Goal: Task Accomplishment & Management: Manage account settings

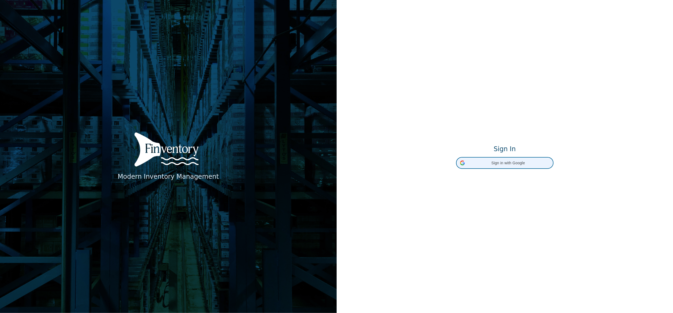
click at [495, 162] on span "Sign in with Google" at bounding box center [508, 163] width 82 height 6
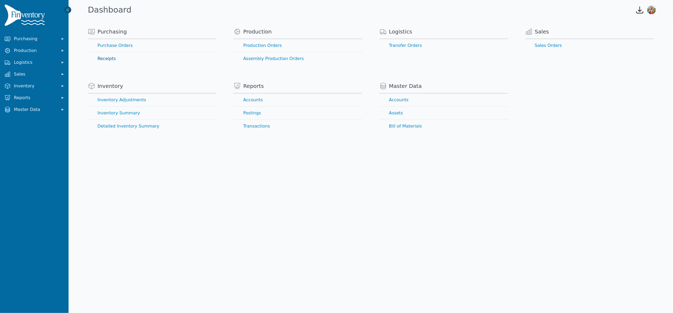
click at [106, 58] on link "Receipts" at bounding box center [152, 58] width 129 height 13
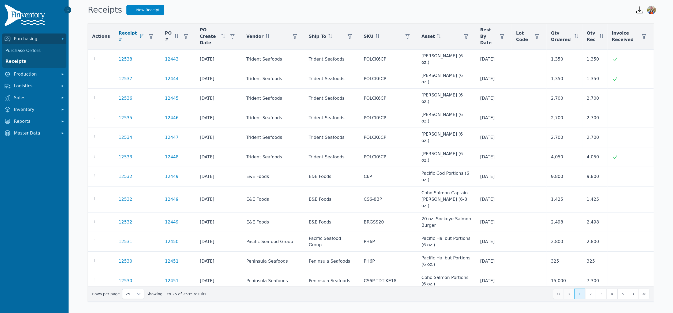
click at [121, 313] on link "12530" at bounding box center [126, 316] width 14 height 6
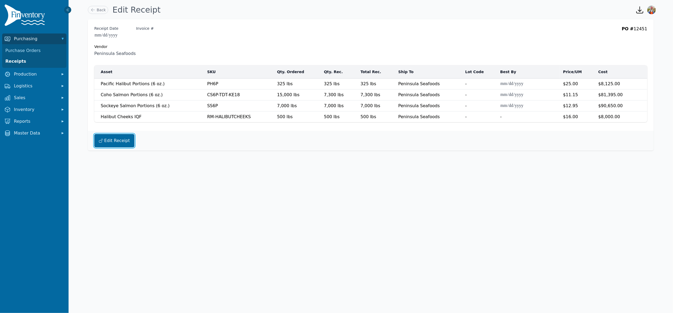
click at [121, 144] on button "Edit Receipt" at bounding box center [114, 140] width 40 height 13
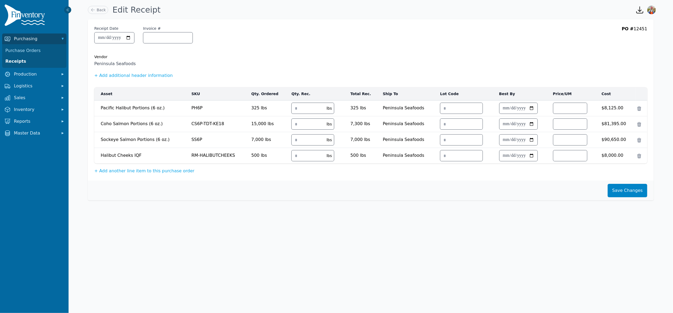
click at [121, 144] on td "Sockeye Salmon Portions (6 oz.) Sockeye Salmon Portions (6 oz.)" at bounding box center [141, 140] width 94 height 16
click at [310, 158] on input "***" at bounding box center [308, 155] width 32 height 11
type input "***"
click at [635, 186] on button "Save Changes" at bounding box center [628, 190] width 40 height 13
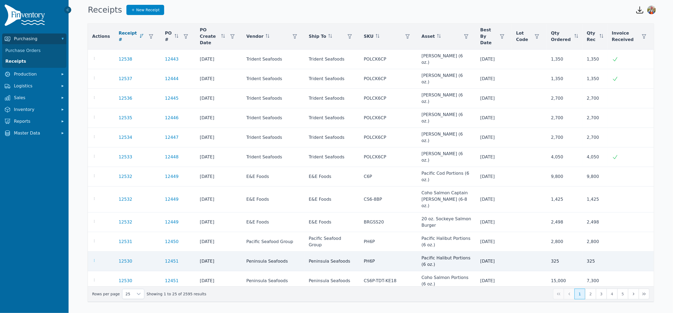
click at [93, 258] on icon "button" at bounding box center [94, 260] width 4 height 4
click at [123, 258] on link "12530" at bounding box center [126, 261] width 14 height 6
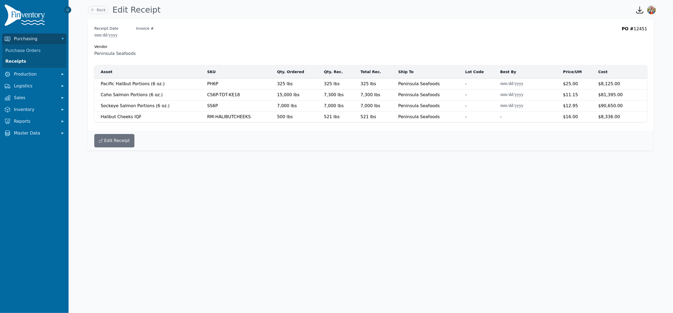
click at [116, 133] on div "Edit Receipt" at bounding box center [371, 141] width 566 height 20
click at [122, 143] on button "Edit Receipt" at bounding box center [114, 140] width 40 height 13
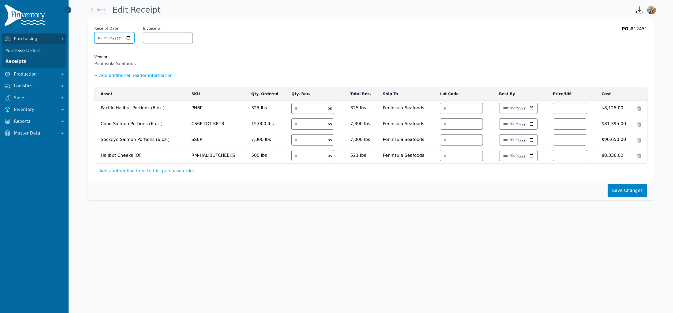
click at [134, 37] on input "**********" at bounding box center [115, 37] width 40 height 11
type input "**********"
click at [175, 39] on input "Invoice #" at bounding box center [167, 37] width 49 height 11
type input "*****"
click at [625, 188] on button "Save Changes" at bounding box center [628, 190] width 40 height 13
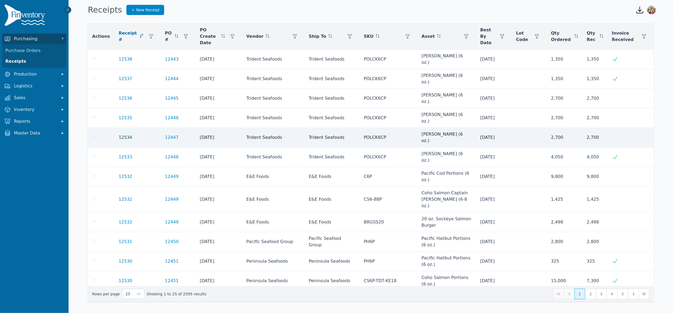
click at [119, 134] on link "12534" at bounding box center [126, 137] width 14 height 6
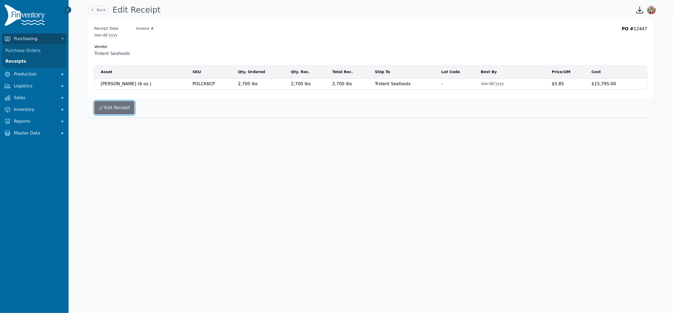
drag, startPoint x: 126, startPoint y: 109, endPoint x: 133, endPoint y: 92, distance: 18.1
click at [126, 109] on button "Edit Receipt" at bounding box center [114, 107] width 40 height 13
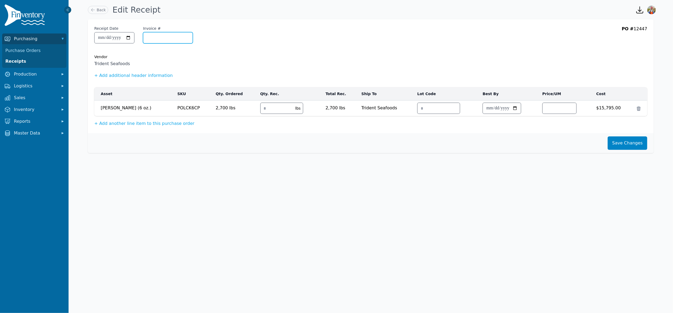
click at [157, 34] on input "Invoice #" at bounding box center [167, 37] width 49 height 11
type input "********"
click at [627, 147] on button "Save Changes" at bounding box center [628, 142] width 40 height 13
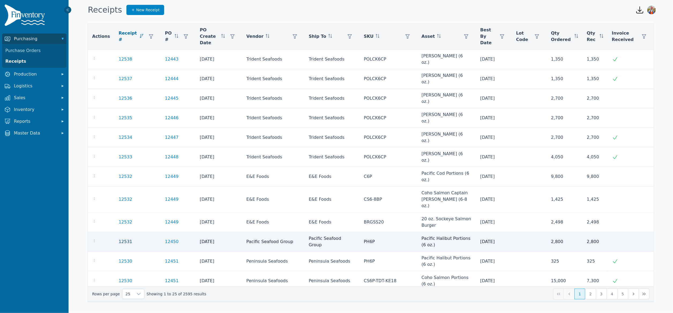
click at [119, 238] on link "12531" at bounding box center [126, 241] width 14 height 6
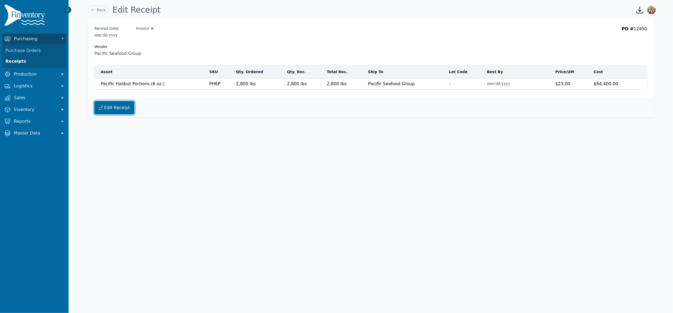
click at [128, 110] on button "Edit Receipt" at bounding box center [114, 107] width 40 height 13
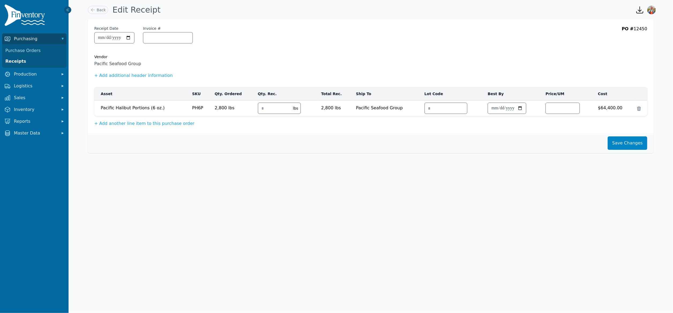
drag, startPoint x: 166, startPoint y: 44, endPoint x: 170, endPoint y: 42, distance: 5.4
click at [166, 45] on div "**********" at bounding box center [143, 37] width 99 height 23
click at [174, 39] on input "Invoice #" at bounding box center [167, 37] width 49 height 11
type input "**********"
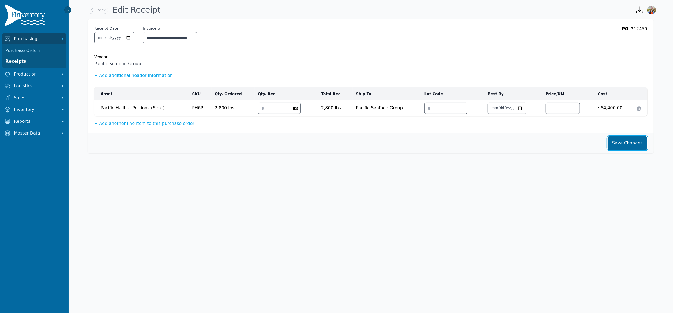
scroll to position [0, 0]
click at [625, 144] on button "Save Changes" at bounding box center [628, 142] width 40 height 13
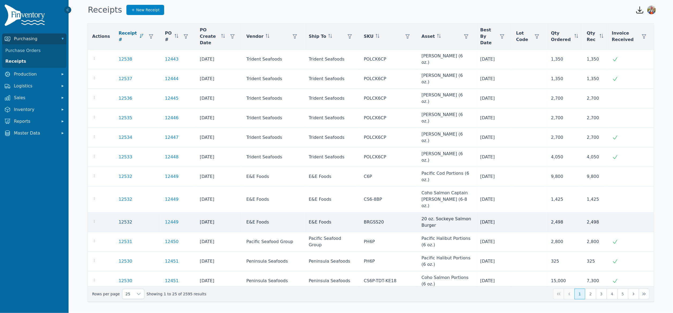
click at [122, 219] on link "12532" at bounding box center [126, 222] width 14 height 6
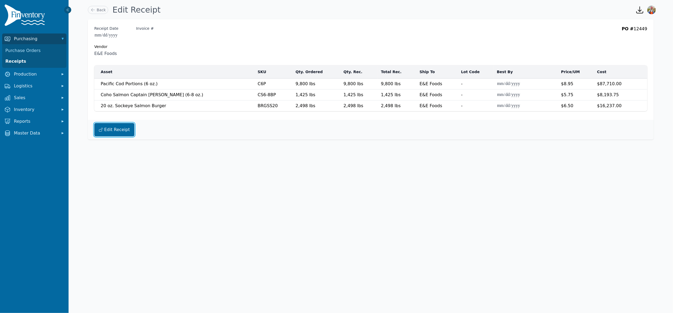
click at [99, 134] on button "Edit Receipt" at bounding box center [114, 129] width 40 height 13
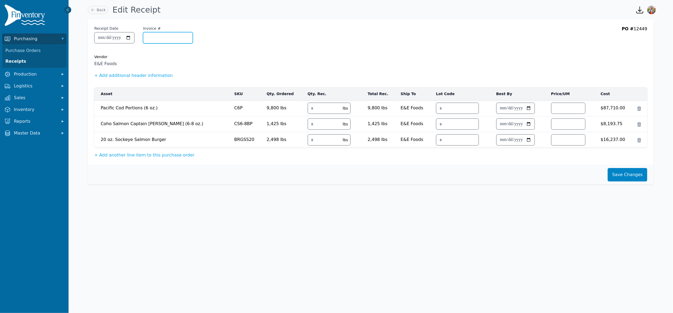
click at [170, 40] on input "Invoice #" at bounding box center [167, 37] width 49 height 11
type input "**********"
click at [636, 178] on button "Save Changes" at bounding box center [628, 174] width 40 height 13
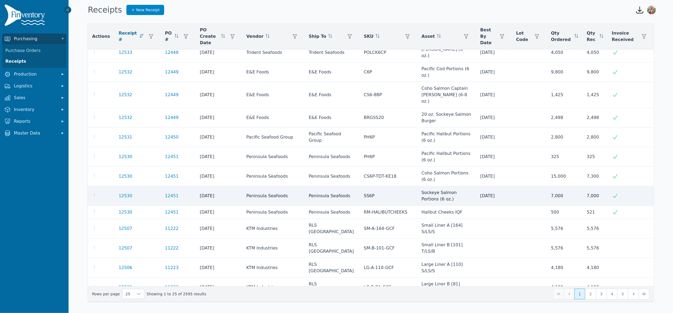
scroll to position [164, 0]
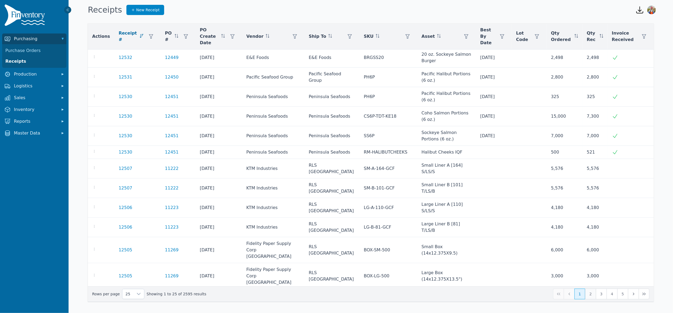
click at [592, 295] on button "2" at bounding box center [590, 293] width 11 height 11
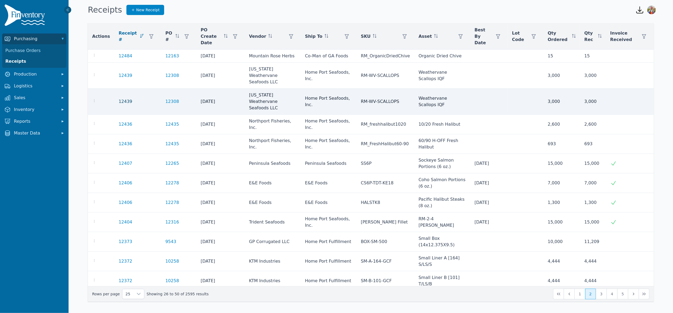
click at [120, 98] on link "12439" at bounding box center [126, 101] width 14 height 6
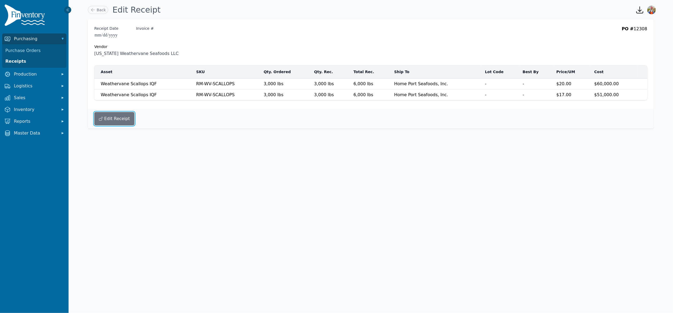
click at [119, 119] on button "Edit Receipt" at bounding box center [114, 118] width 40 height 13
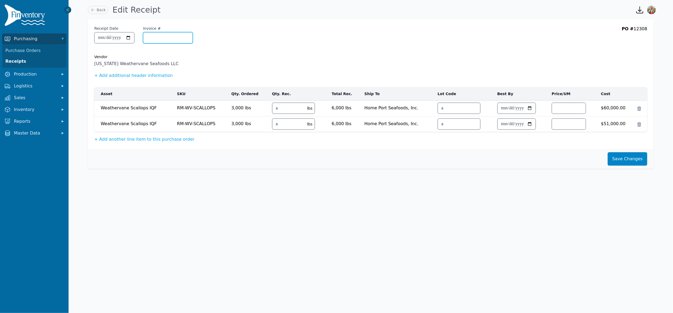
click at [168, 34] on input "Invoice #" at bounding box center [167, 37] width 49 height 11
type input "****"
click at [617, 163] on button "Save Changes" at bounding box center [628, 158] width 40 height 13
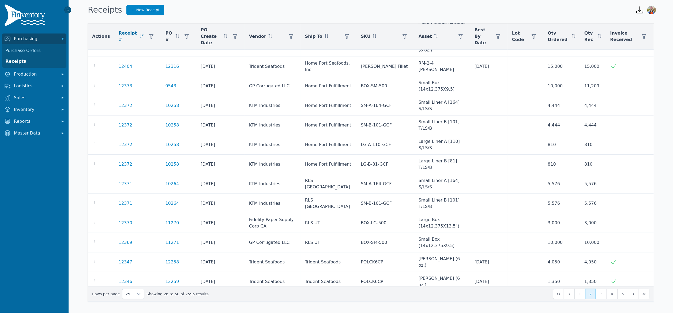
scroll to position [157, 0]
click at [31, 48] on link "Purchase Orders" at bounding box center [34, 50] width 62 height 11
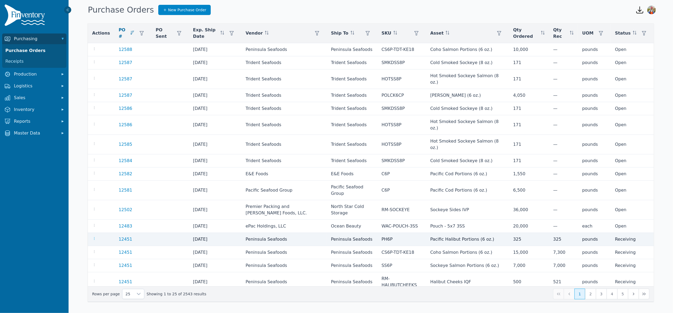
click at [92, 235] on td at bounding box center [101, 239] width 27 height 13
click at [93, 236] on icon "button" at bounding box center [94, 238] width 4 height 4
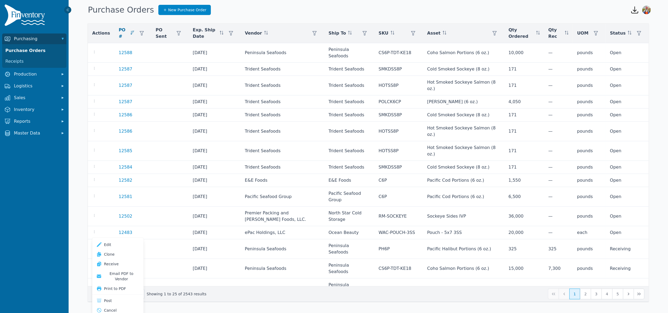
click at [124, 296] on button "Post" at bounding box center [117, 301] width 47 height 10
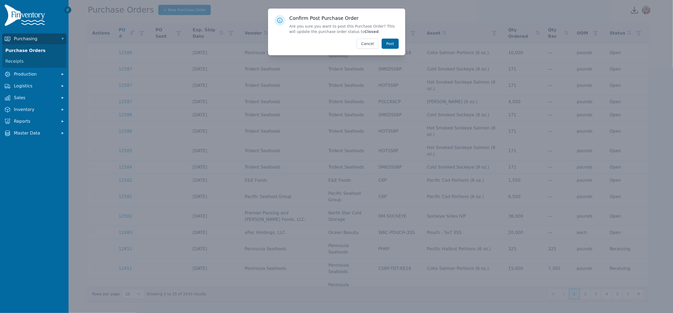
click at [395, 44] on button "Post" at bounding box center [390, 44] width 17 height 10
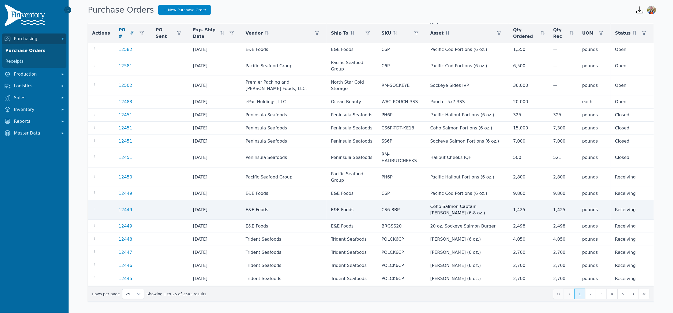
scroll to position [126, 0]
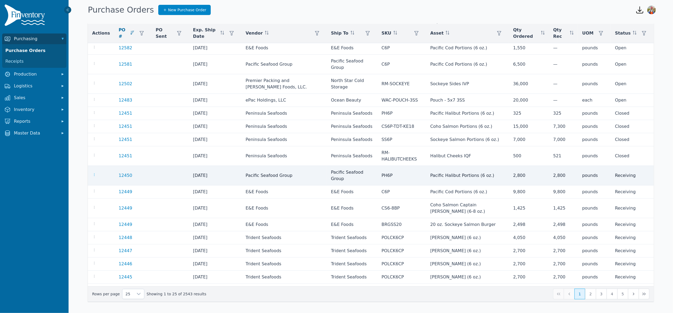
click at [94, 172] on icon "button" at bounding box center [94, 174] width 4 height 4
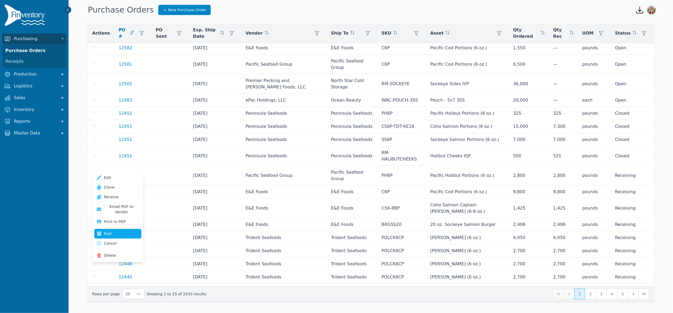
click at [117, 231] on button "Post" at bounding box center [117, 234] width 47 height 10
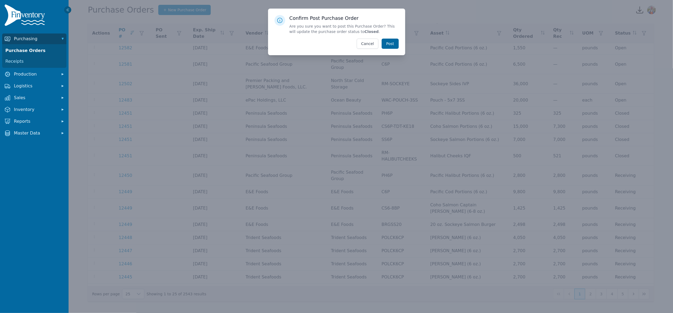
click at [389, 46] on button "Post" at bounding box center [390, 44] width 17 height 10
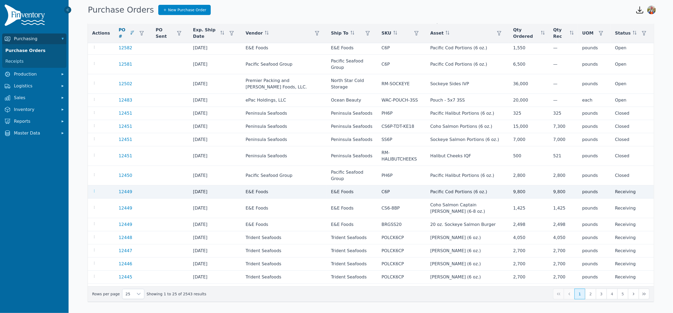
click at [94, 189] on icon "button" at bounding box center [94, 191] width 4 height 4
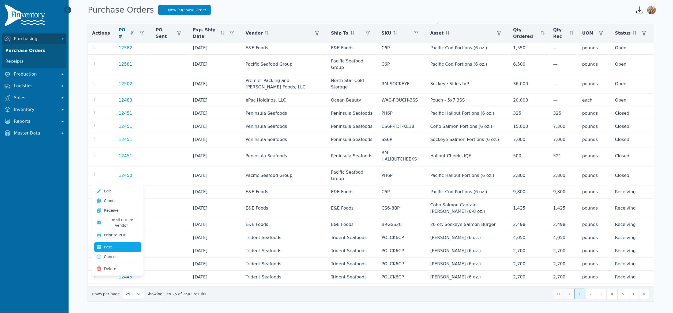
click at [126, 242] on button "Post" at bounding box center [117, 247] width 47 height 10
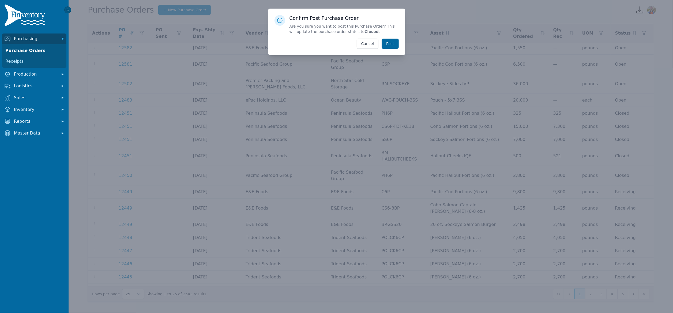
click at [392, 46] on button "Post" at bounding box center [390, 44] width 17 height 10
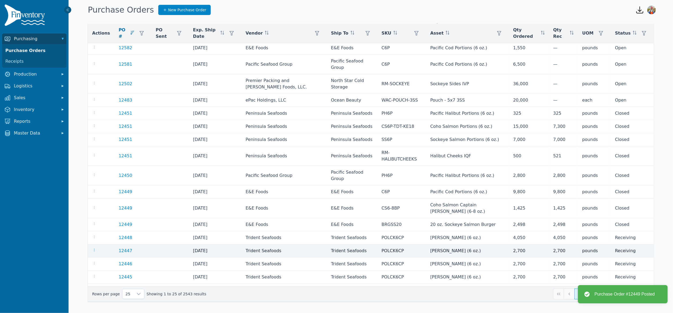
click at [93, 248] on icon "button" at bounding box center [94, 250] width 4 height 4
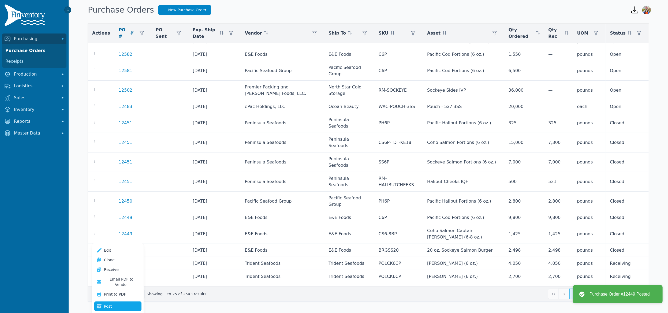
click at [119, 301] on button "Post" at bounding box center [117, 306] width 47 height 10
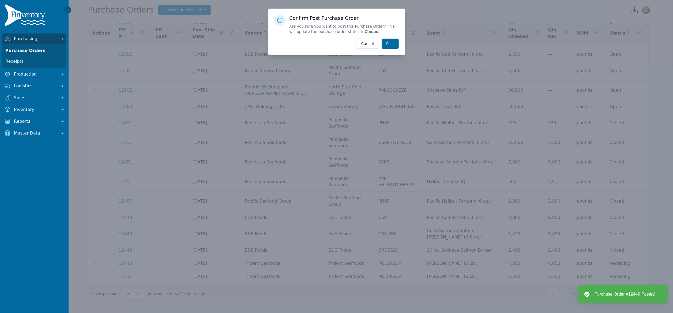
click at [385, 42] on button "Post" at bounding box center [390, 44] width 17 height 10
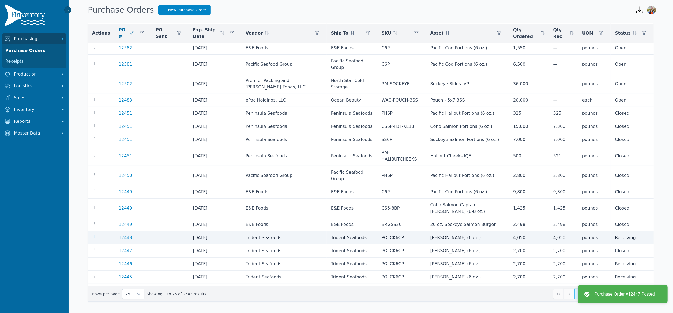
click at [94, 235] on icon "button" at bounding box center [94, 237] width 4 height 4
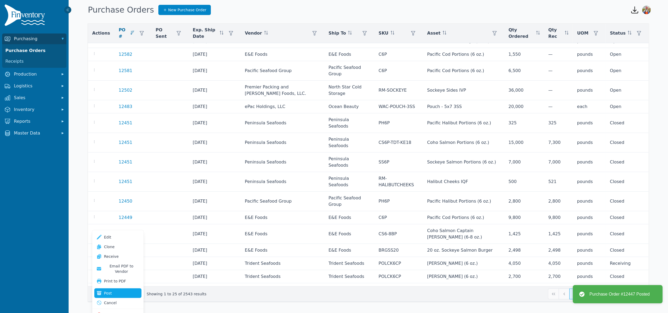
click at [122, 288] on button "Post" at bounding box center [117, 293] width 47 height 10
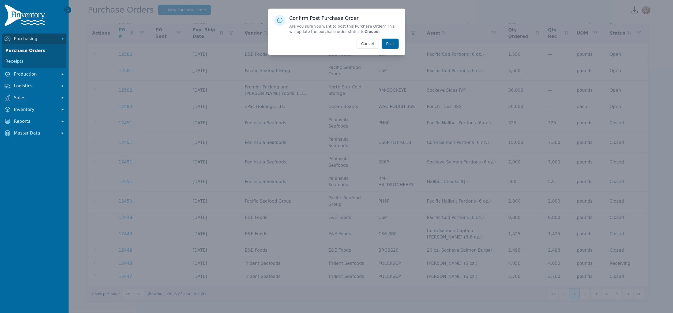
click at [393, 43] on button "Post" at bounding box center [390, 44] width 17 height 10
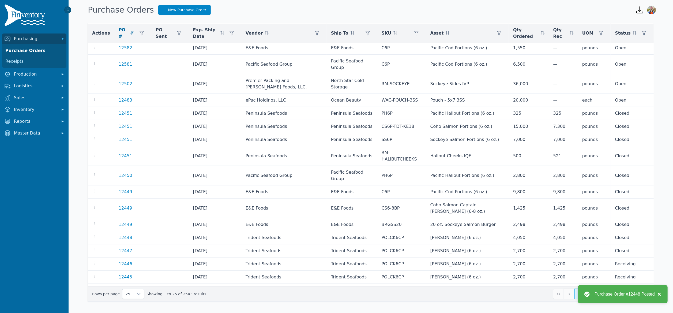
click at [658, 294] on button "×" at bounding box center [658, 294] width 6 height 6
click at [591, 294] on button "2" at bounding box center [590, 293] width 11 height 11
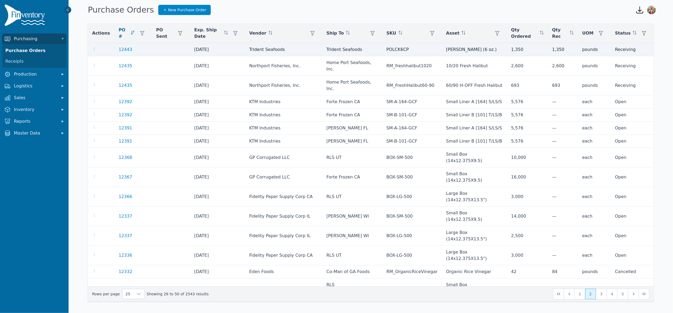
click at [94, 47] on icon "button" at bounding box center [94, 49] width 4 height 4
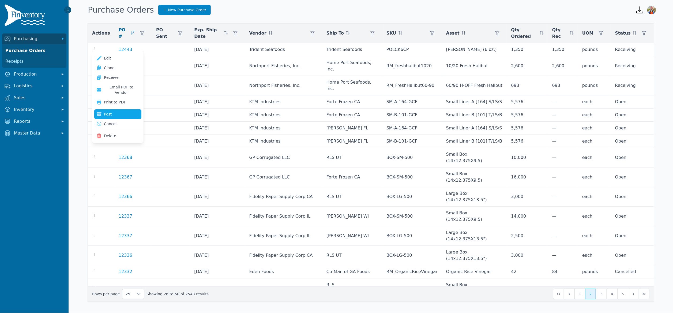
click at [114, 109] on button "Post" at bounding box center [117, 114] width 47 height 10
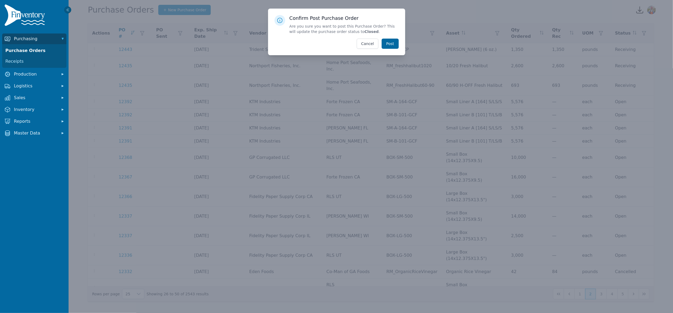
click at [389, 41] on button "Post" at bounding box center [390, 44] width 17 height 10
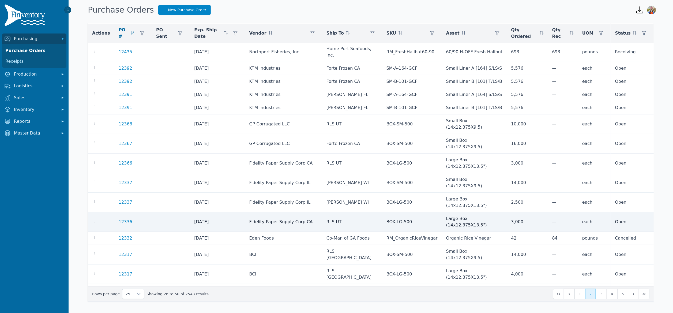
scroll to position [36, 0]
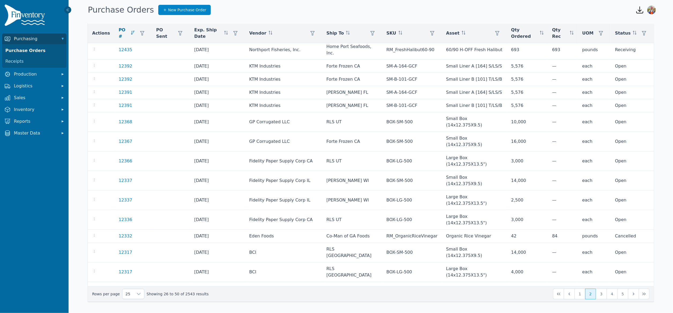
click at [93, 308] on icon "button" at bounding box center [94, 310] width 4 height 4
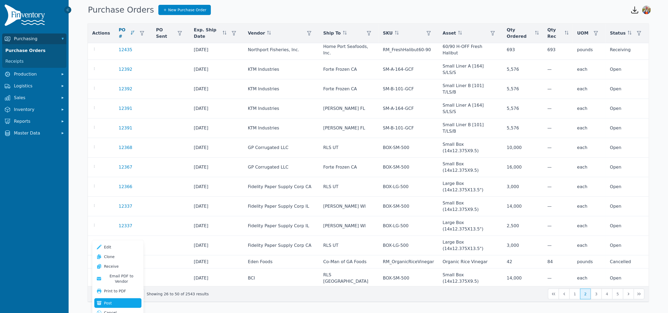
click at [123, 298] on button "Post" at bounding box center [117, 303] width 47 height 10
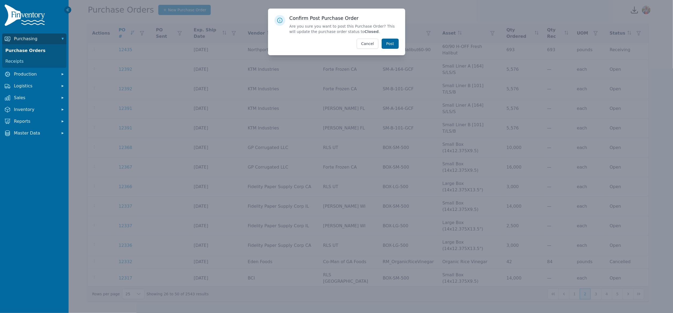
click at [391, 46] on button "Post" at bounding box center [390, 44] width 17 height 10
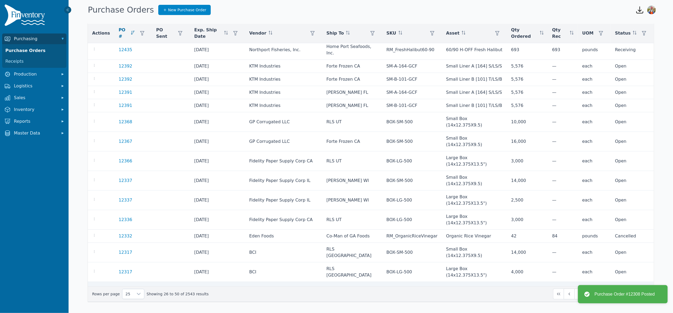
click at [95, 288] on icon "button" at bounding box center [94, 290] width 4 height 4
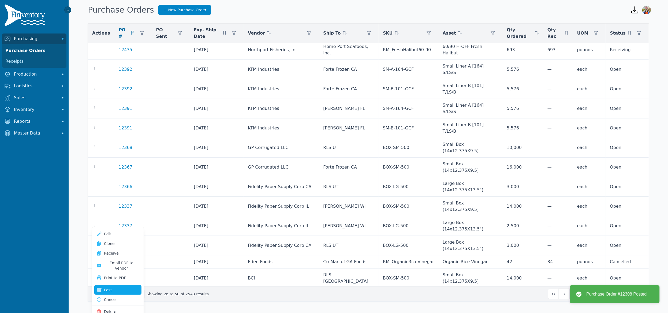
click at [118, 287] on button "Post" at bounding box center [117, 290] width 47 height 10
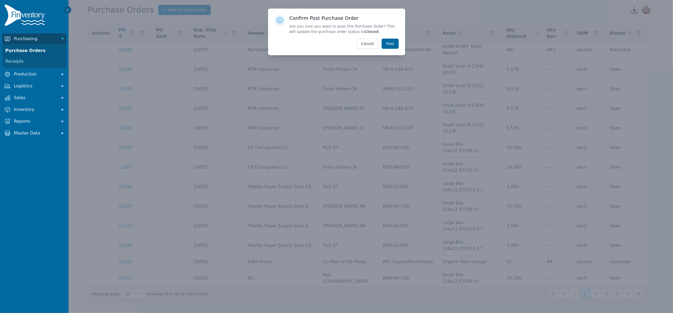
click at [393, 45] on button "Post" at bounding box center [390, 44] width 17 height 10
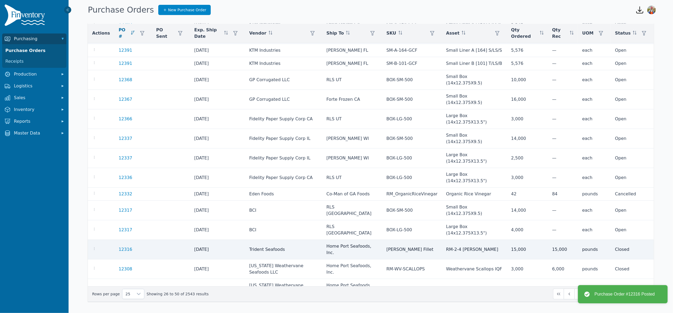
scroll to position [85, 0]
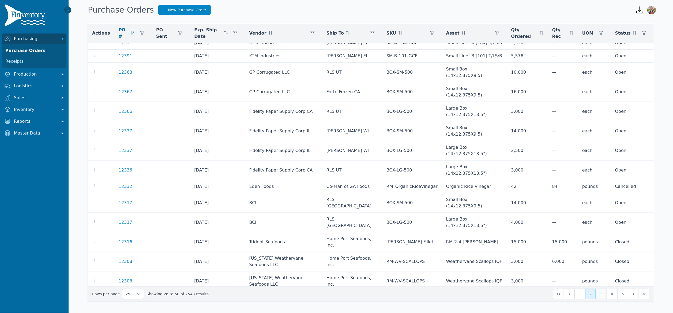
click at [603, 296] on button "3" at bounding box center [601, 293] width 11 height 11
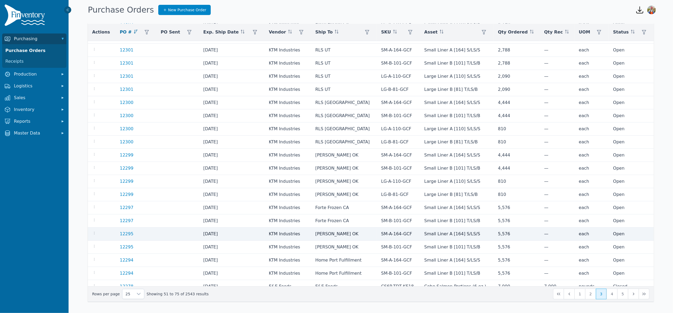
scroll to position [85, 0]
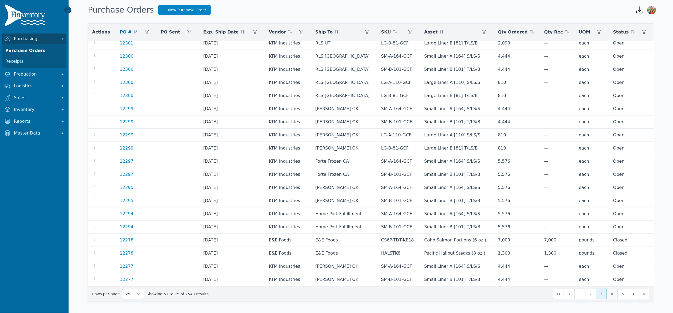
click at [610, 295] on button "4" at bounding box center [612, 293] width 11 height 11
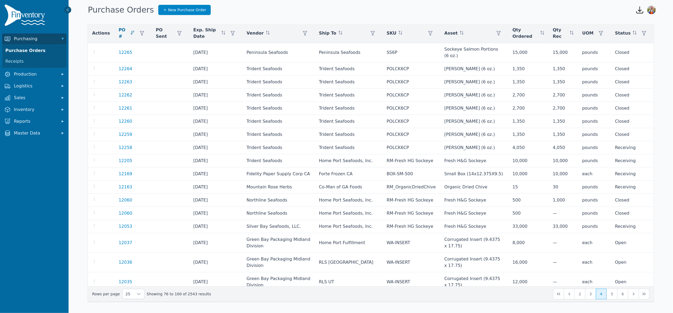
scroll to position [87, 0]
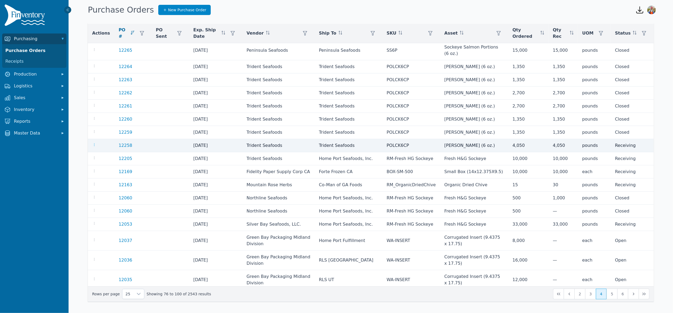
click at [95, 146] on icon "button" at bounding box center [94, 144] width 4 height 4
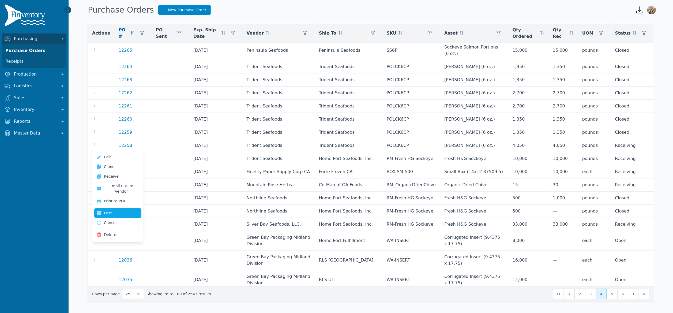
click at [121, 209] on button "Post" at bounding box center [117, 213] width 47 height 10
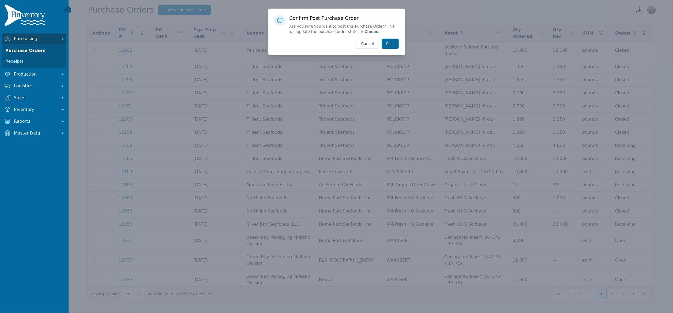
click at [393, 46] on button "Post" at bounding box center [390, 44] width 17 height 10
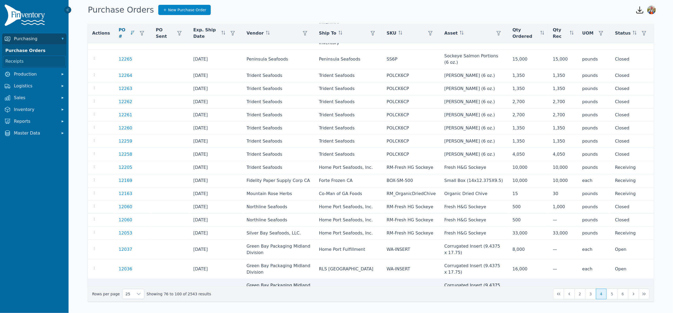
scroll to position [152, 0]
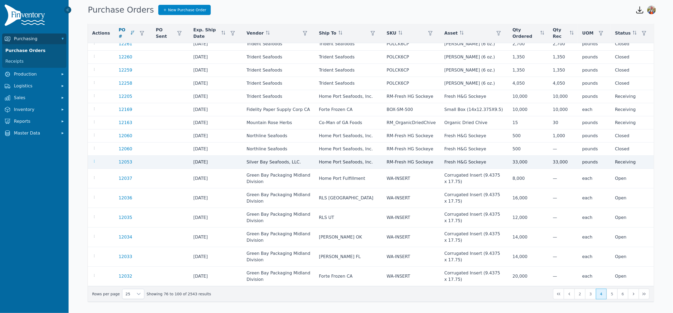
click at [95, 161] on icon "button" at bounding box center [94, 161] width 4 height 4
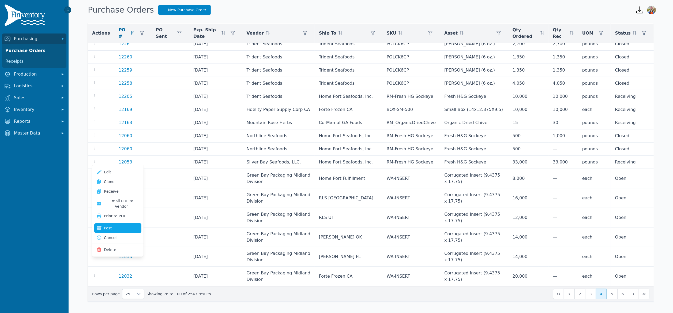
click at [114, 223] on button "Post" at bounding box center [117, 228] width 47 height 10
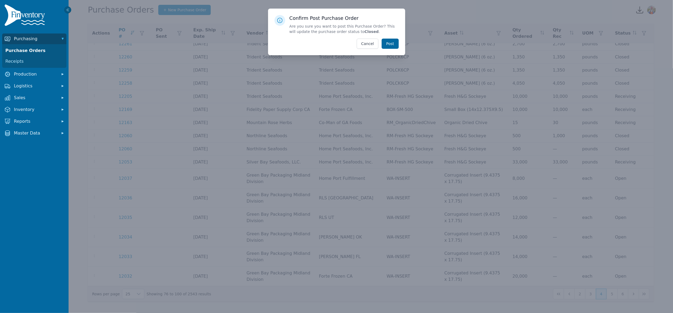
click at [384, 41] on button "Post" at bounding box center [390, 44] width 17 height 10
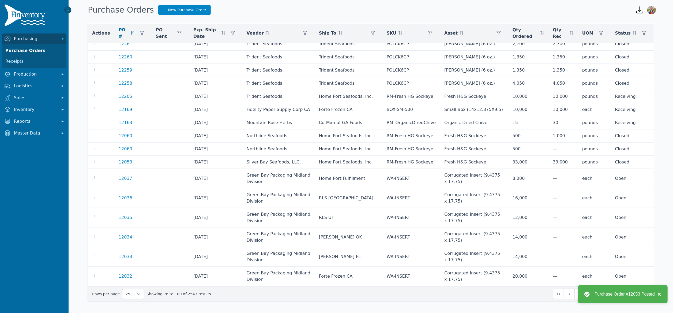
click at [659, 294] on button "×" at bounding box center [658, 294] width 6 height 6
click at [610, 294] on button "5" at bounding box center [612, 293] width 11 height 11
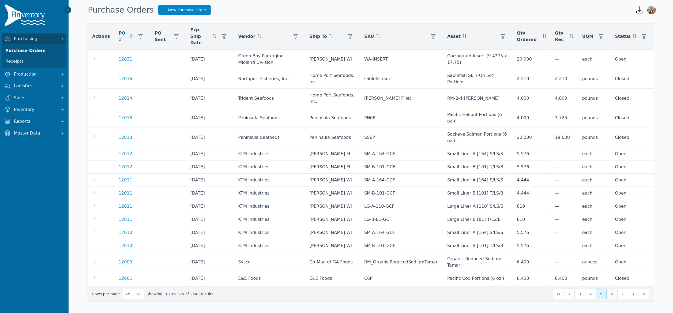
click at [609, 298] on button "6" at bounding box center [612, 293] width 11 height 11
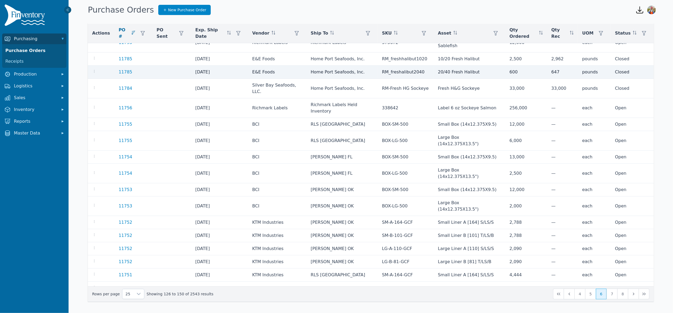
scroll to position [85, 0]
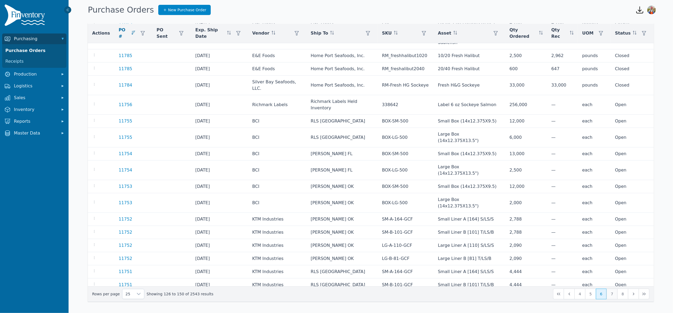
click at [615, 297] on button "7" at bounding box center [612, 293] width 11 height 11
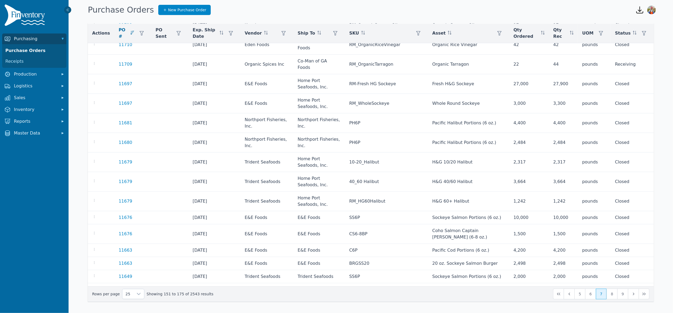
scroll to position [152, 0]
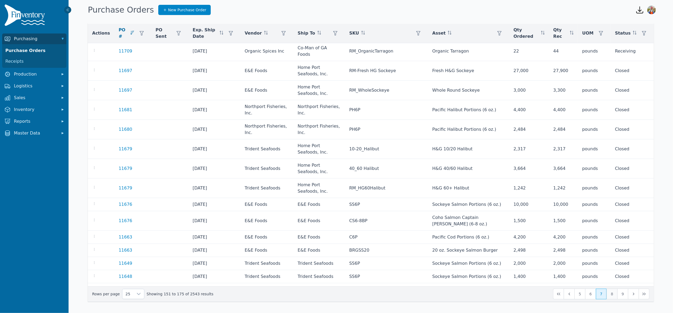
click at [611, 295] on button "8" at bounding box center [612, 293] width 11 height 11
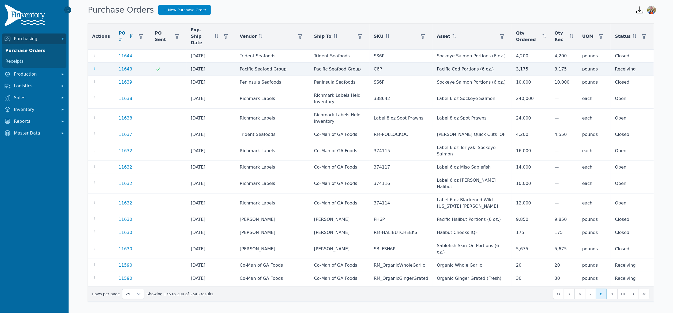
click at [94, 66] on icon "button" at bounding box center [94, 68] width 4 height 4
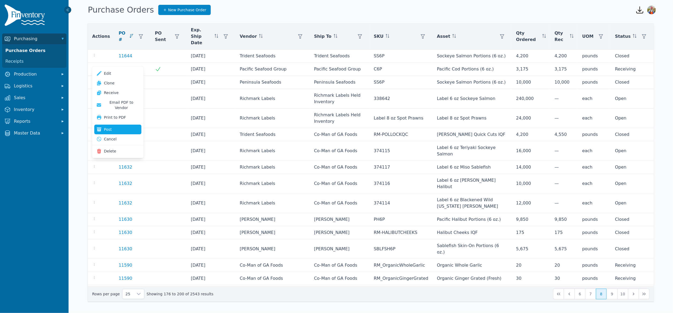
click at [115, 125] on button "Post" at bounding box center [117, 130] width 47 height 10
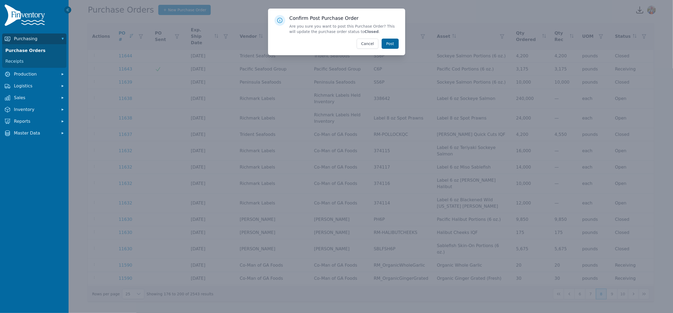
click at [394, 45] on button "Post" at bounding box center [390, 44] width 17 height 10
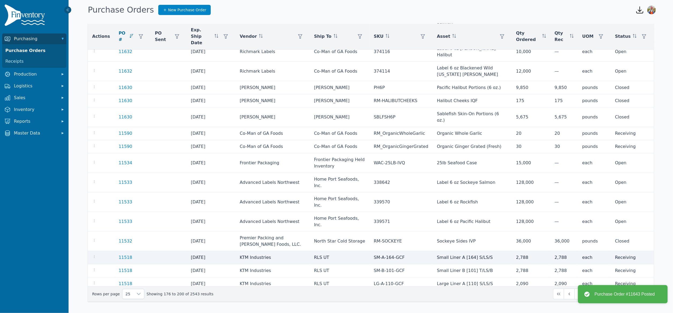
scroll to position [132, 0]
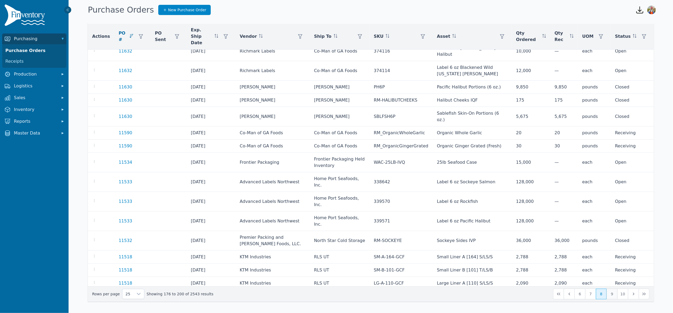
click at [614, 298] on button "9" at bounding box center [612, 293] width 11 height 11
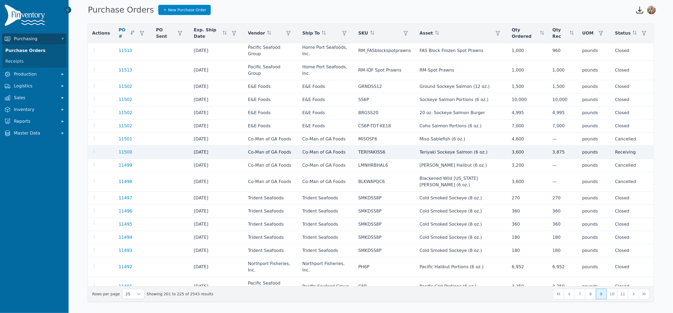
scroll to position [85, 0]
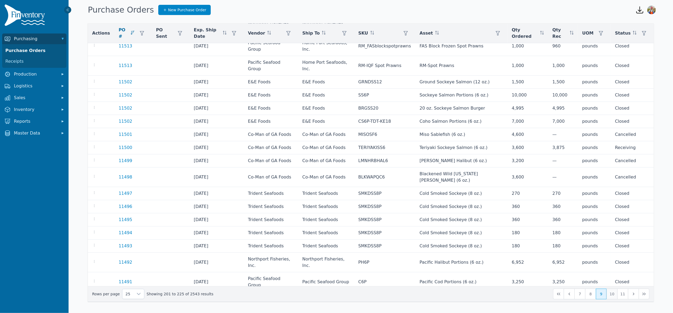
click at [614, 293] on button "10" at bounding box center [612, 293] width 11 height 11
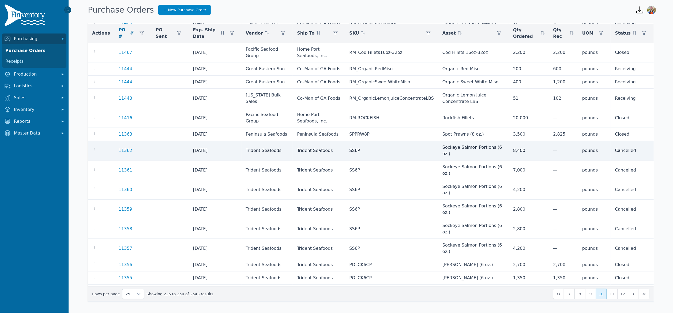
scroll to position [107, 0]
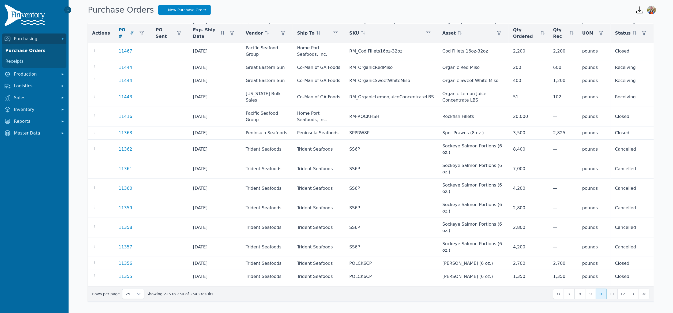
click at [615, 295] on button "11" at bounding box center [612, 293] width 11 height 11
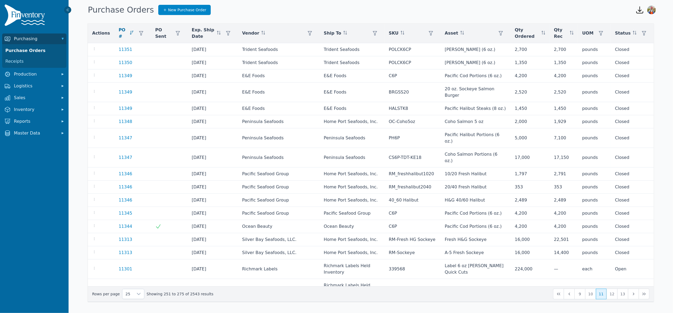
scroll to position [85, 0]
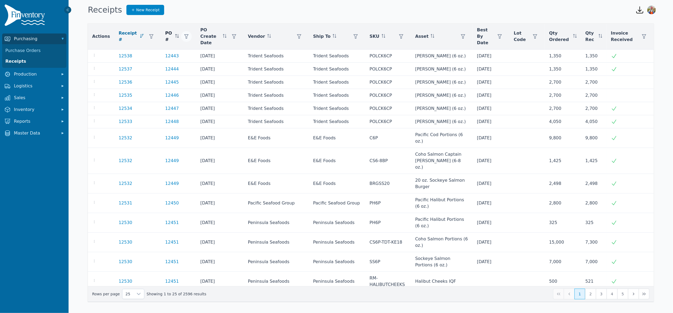
click at [184, 35] on icon "button" at bounding box center [186, 36] width 4 height 4
click at [188, 46] on input "number" at bounding box center [209, 47] width 57 height 11
type input "*****"
click at [231, 61] on span "Apply" at bounding box center [229, 60] width 11 height 6
